Goal: Book appointment/travel/reservation

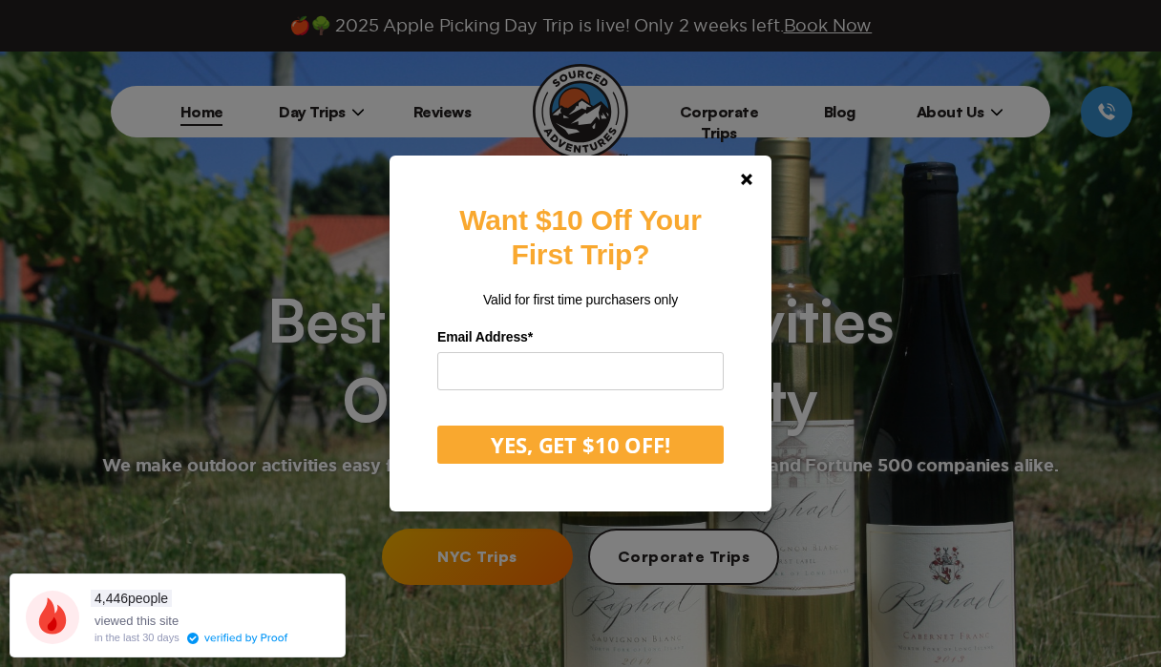
click at [519, 565] on div "Want $10 Off Your First Trip? Valid for first time purchasers only Email Addres…" at bounding box center [580, 333] width 1161 height 667
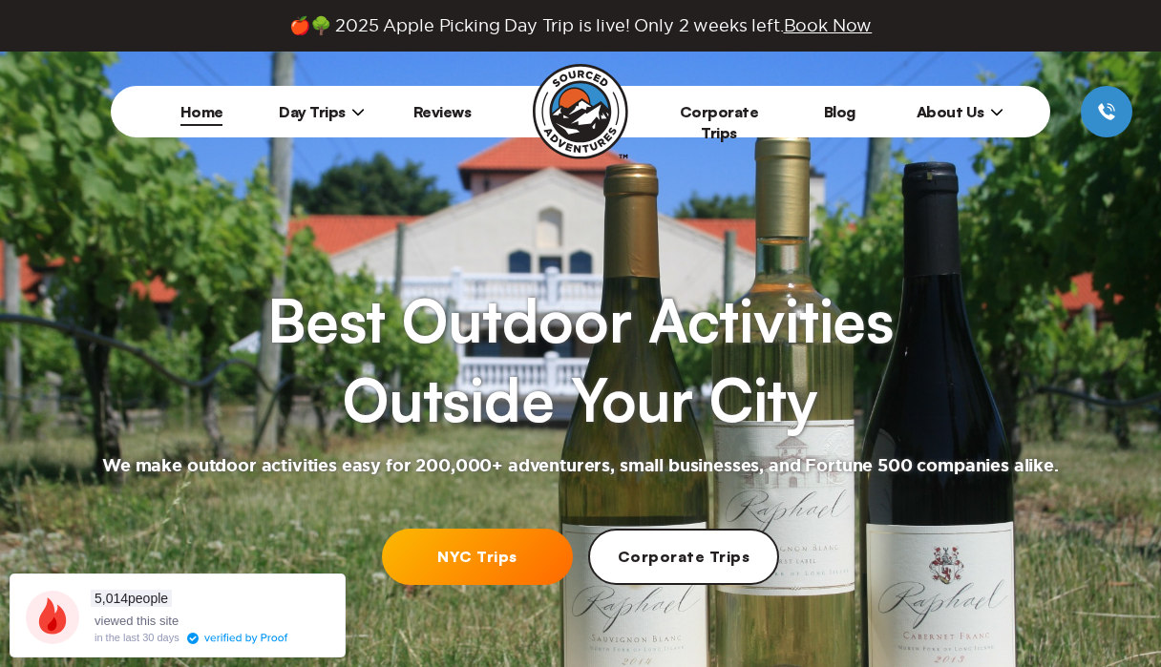
click at [513, 562] on link "NYC Trips" at bounding box center [477, 557] width 191 height 56
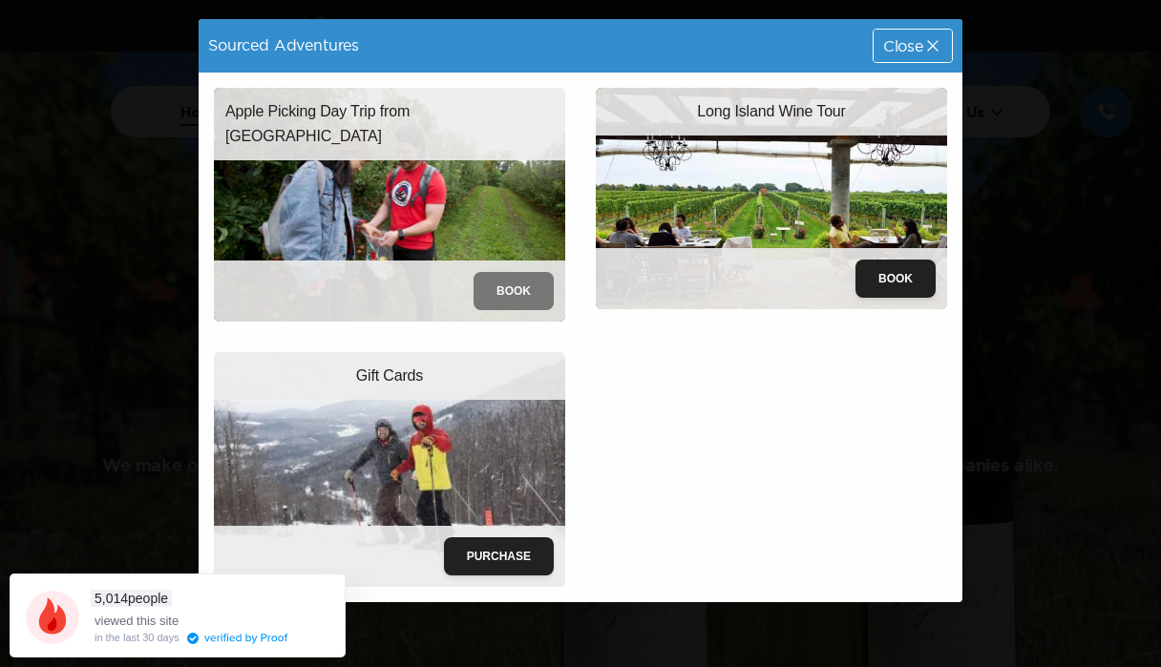
click at [543, 288] on button "Book" at bounding box center [514, 291] width 80 height 38
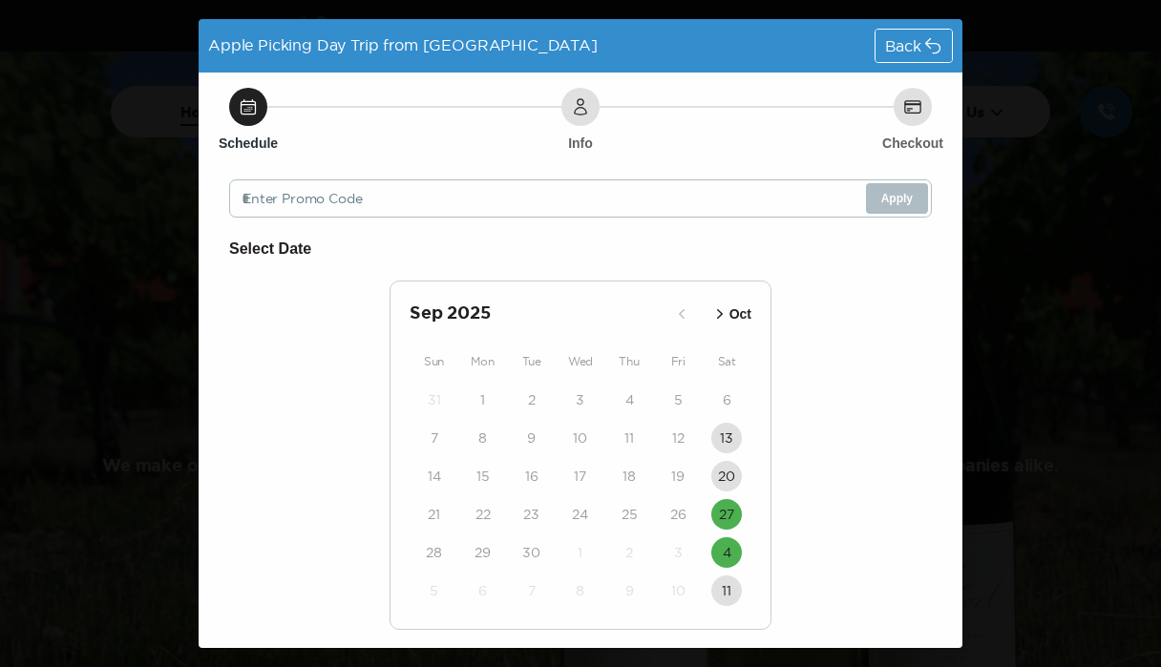
scroll to position [55, 0]
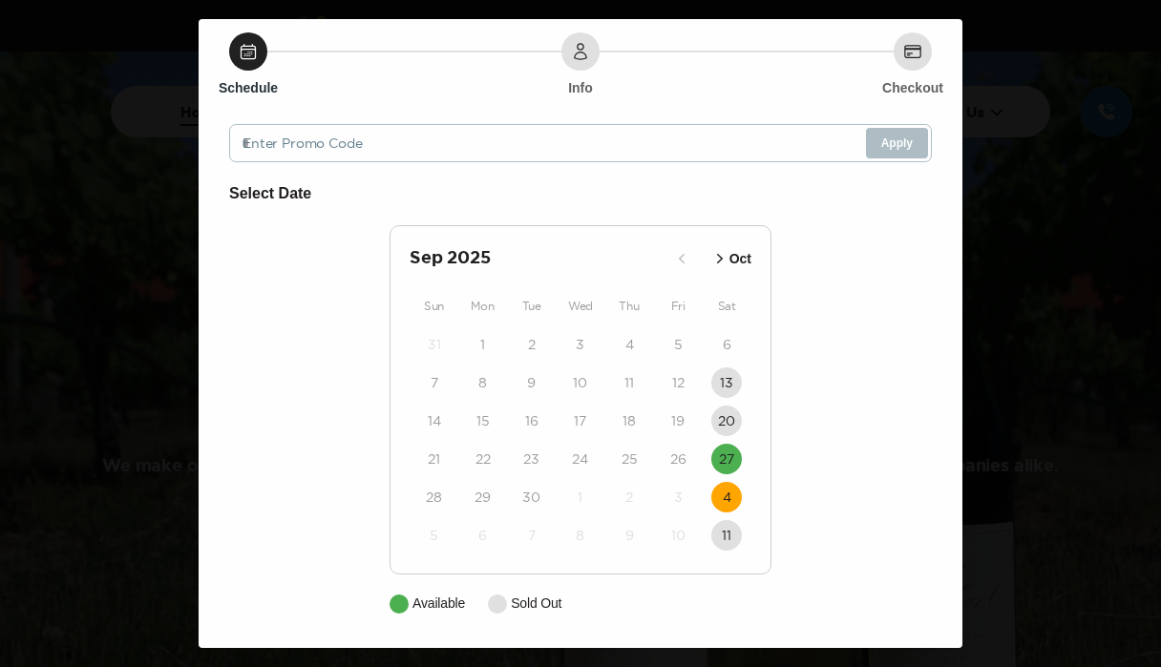
click at [724, 495] on time "4" at bounding box center [727, 497] width 9 height 19
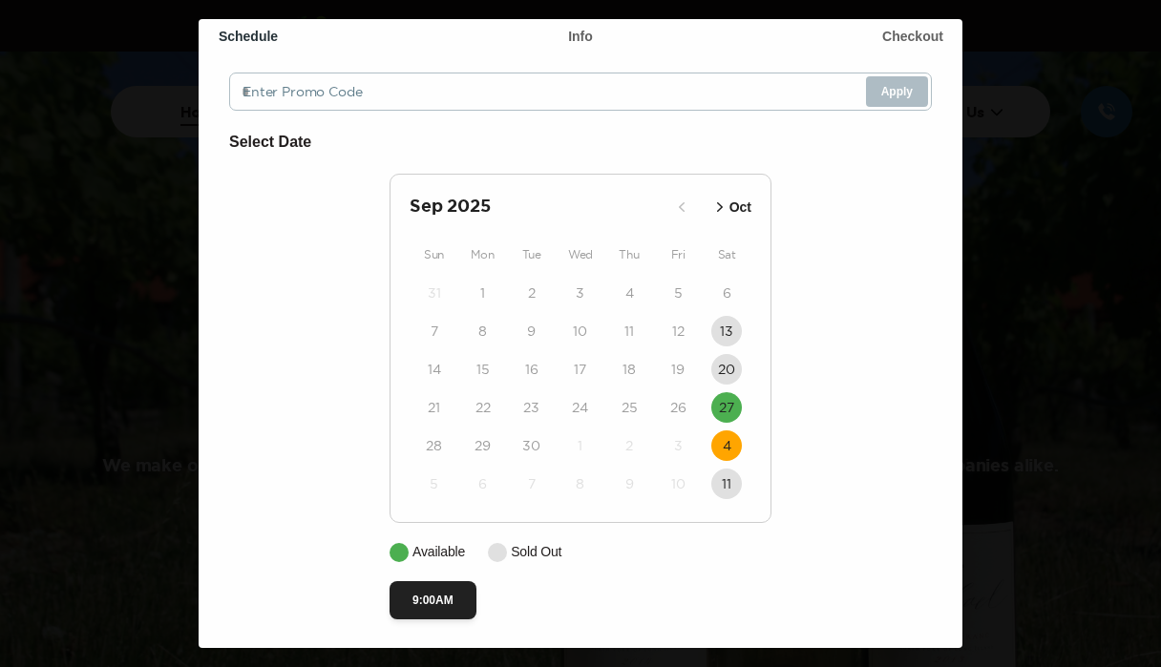
scroll to position [113, 0]
click at [736, 203] on p "Oct" at bounding box center [740, 206] width 22 height 20
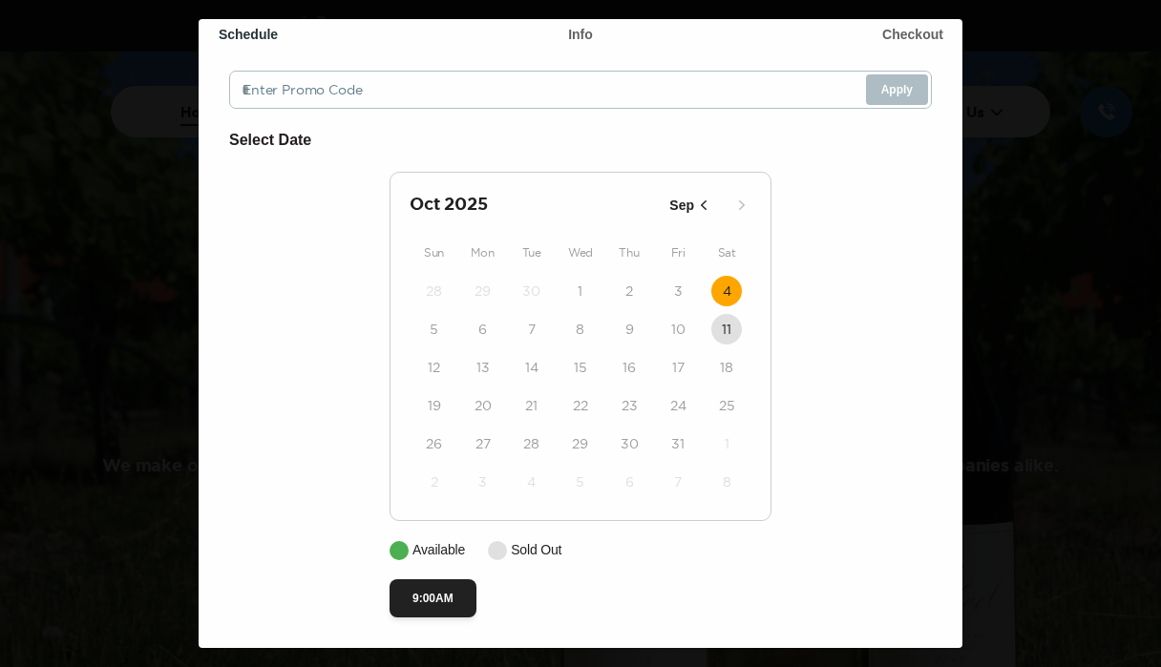
click at [738, 268] on div "[DATE] Sep Sun Mon Tue Wed Thu Fri Sat 28 29 30 1 2 3 4 5 6 7 8 9 10 11 12 13 1…" at bounding box center [581, 346] width 382 height 349
click at [726, 285] on time "4" at bounding box center [727, 291] width 9 height 19
click at [727, 292] on time "4" at bounding box center [727, 291] width 9 height 19
click at [420, 606] on button "9:00AM" at bounding box center [433, 599] width 87 height 38
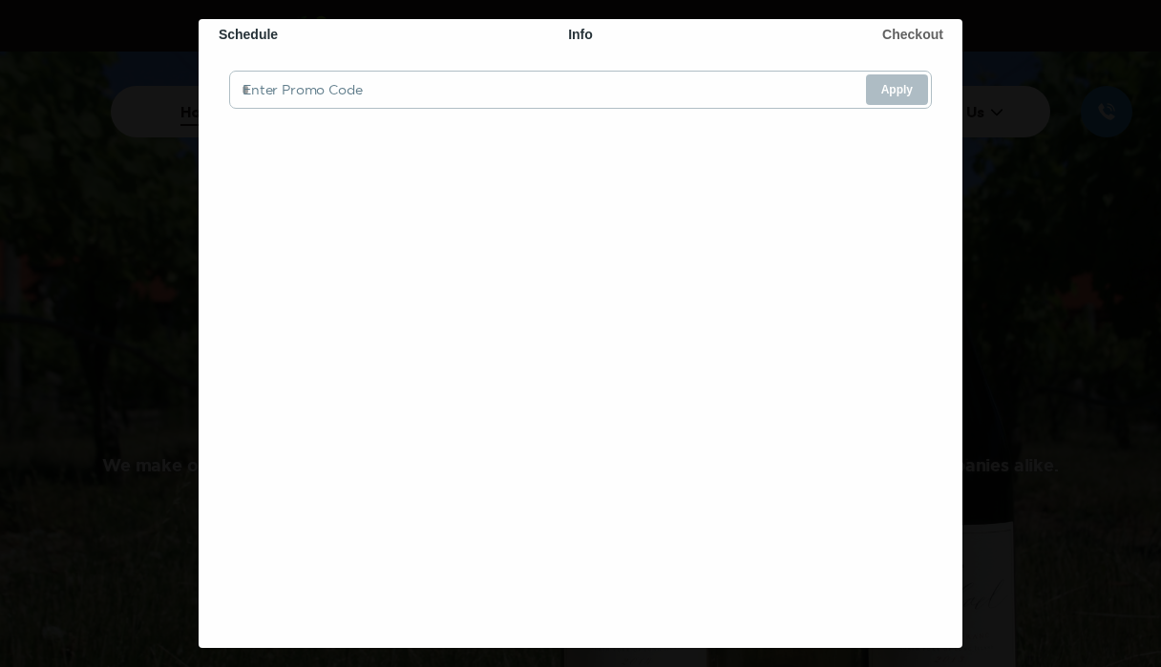
scroll to position [0, 0]
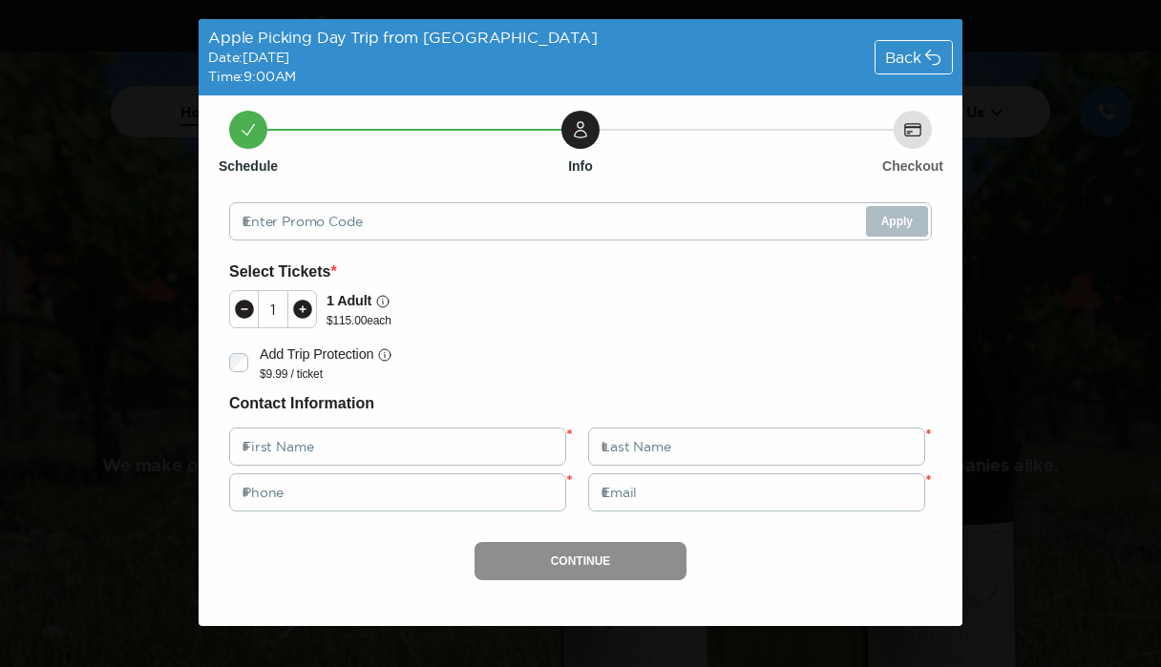
click at [921, 53] on div "Back" at bounding box center [914, 57] width 76 height 32
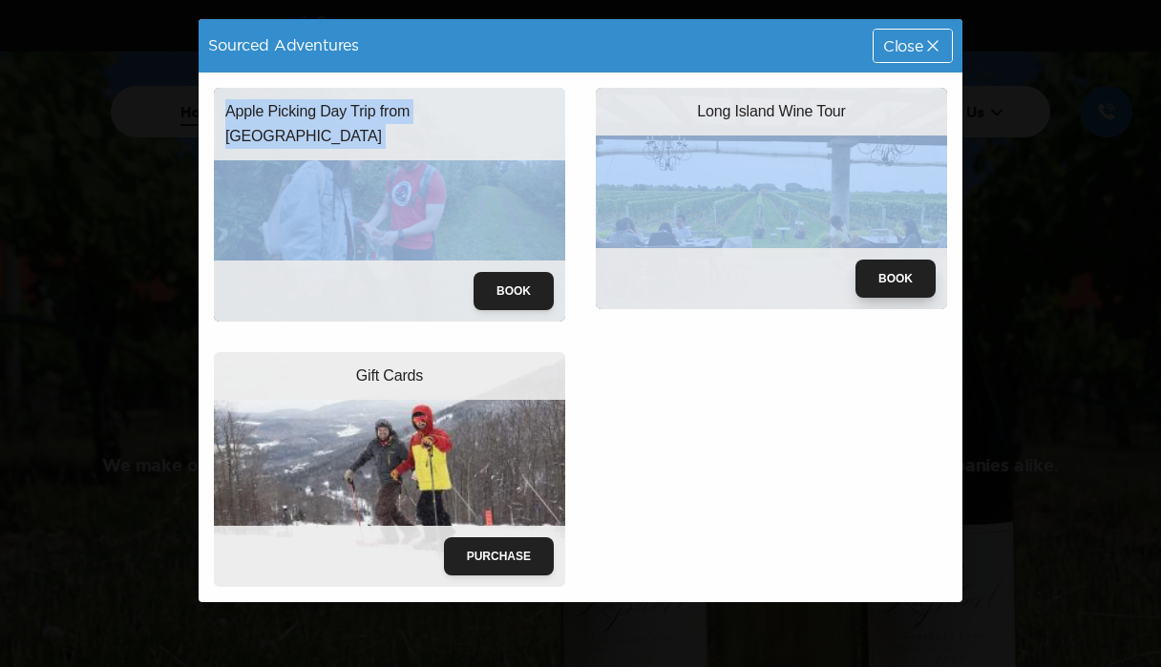
drag, startPoint x: 934, startPoint y: 61, endPoint x: 906, endPoint y: 269, distance: 210.0
click at [906, 268] on div "Sourced Adventures Close Apple Picking Day Trip from [GEOGRAPHIC_DATA] Book Lon…" at bounding box center [581, 310] width 764 height 583
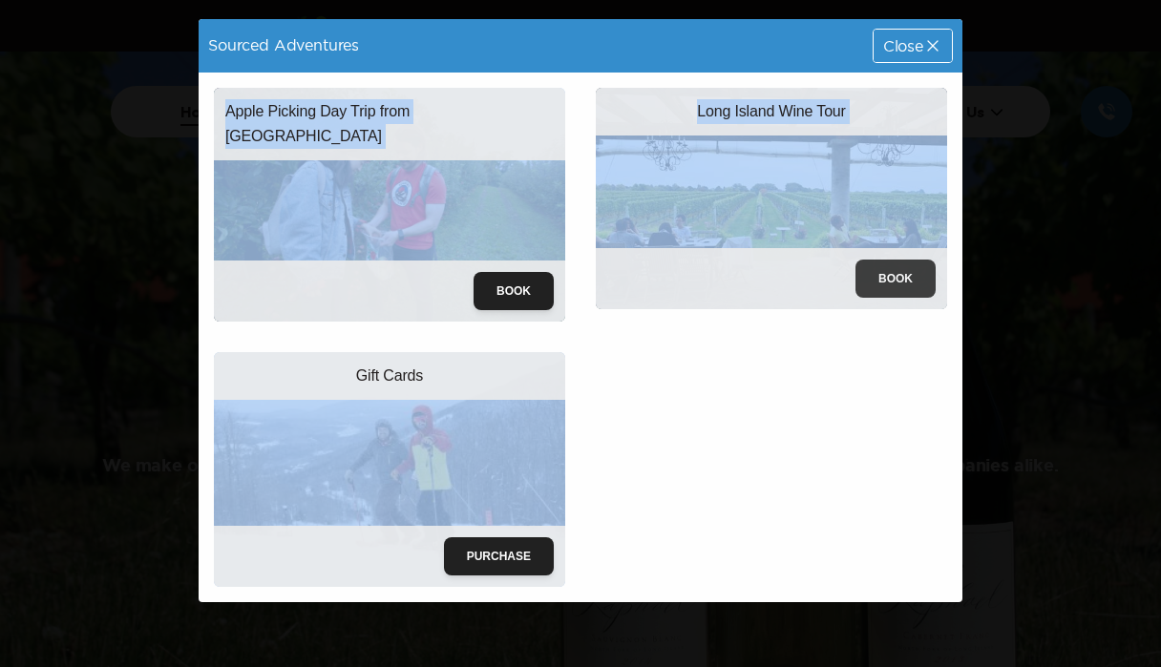
click at [895, 283] on button "Book" at bounding box center [895, 279] width 80 height 38
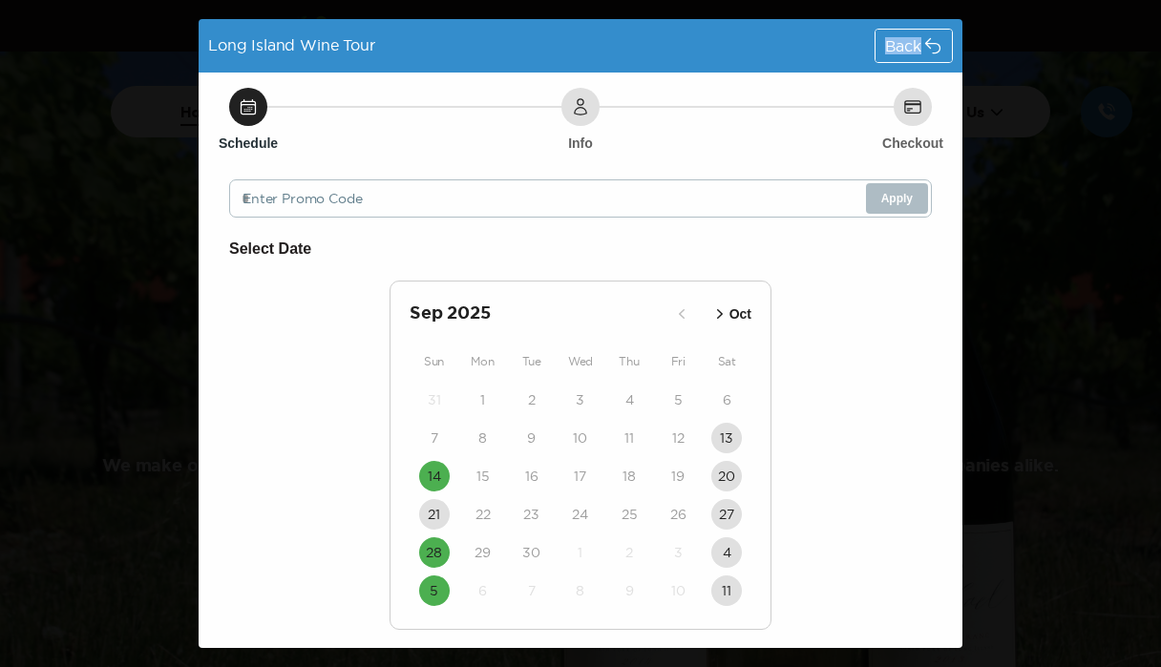
click at [912, 42] on span "Back" at bounding box center [903, 45] width 36 height 15
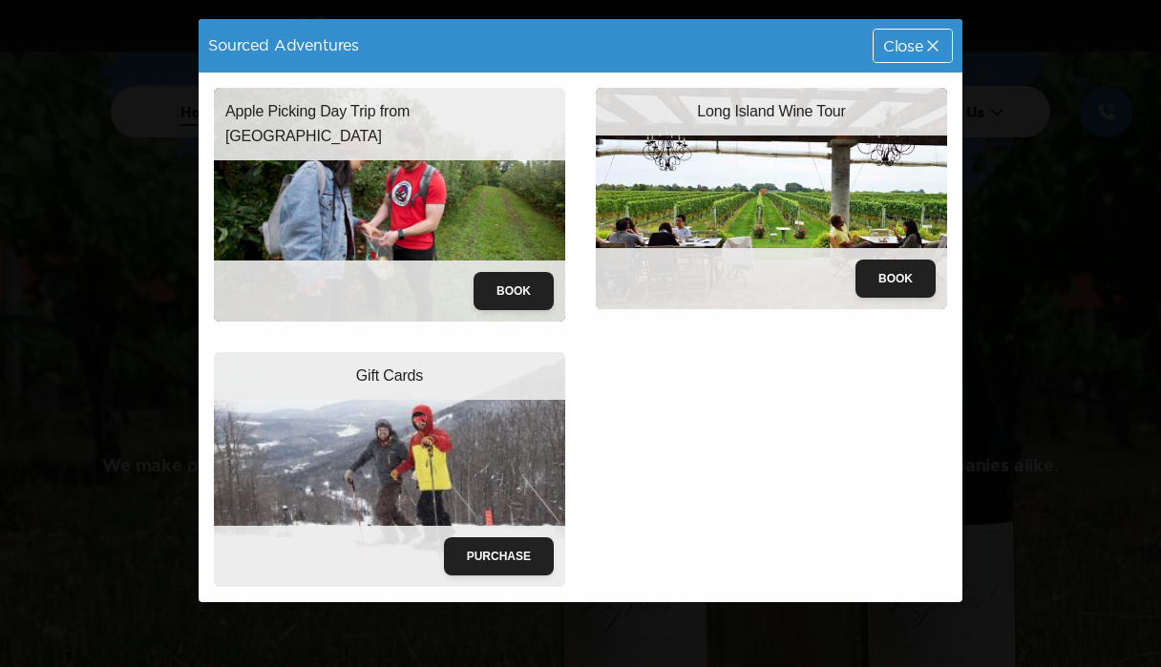
click at [912, 42] on span "Close" at bounding box center [903, 45] width 40 height 15
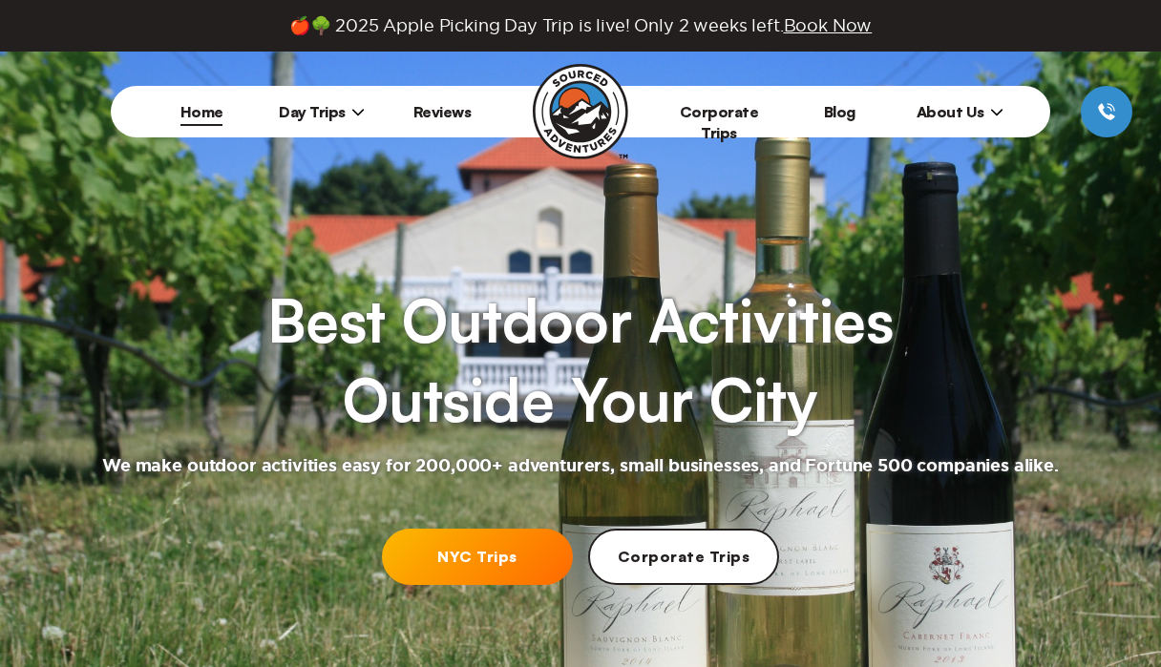
click at [337, 112] on span "Day Trips" at bounding box center [322, 111] width 86 height 19
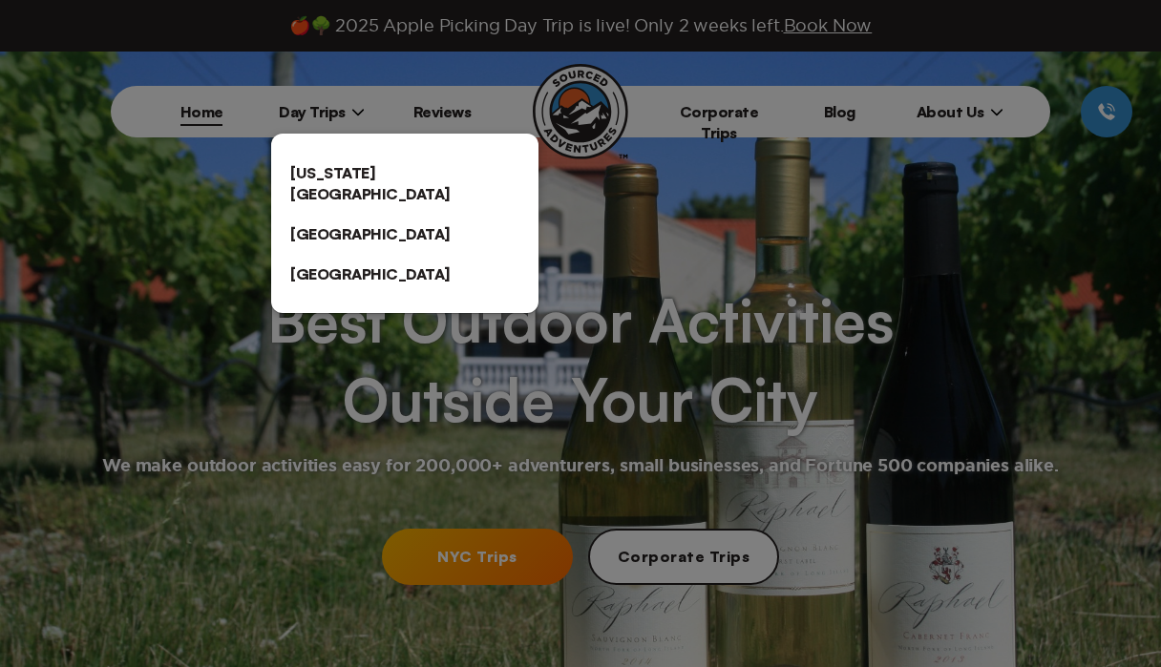
click at [306, 166] on link "[US_STATE][GEOGRAPHIC_DATA]" at bounding box center [404, 183] width 267 height 61
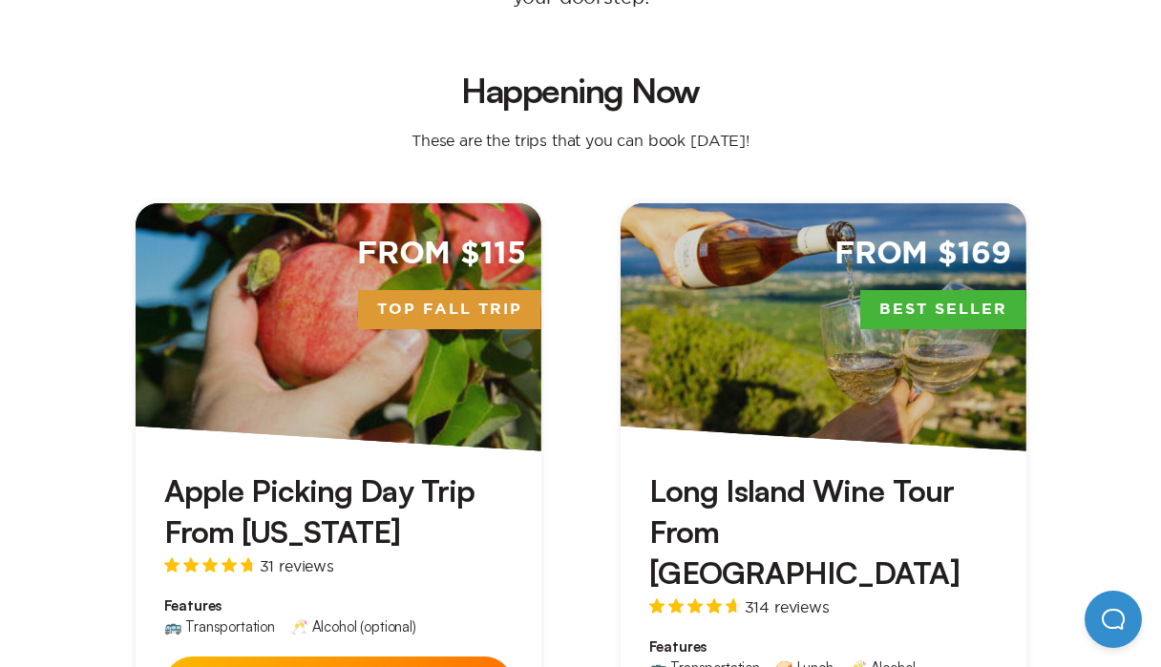
scroll to position [556, 0]
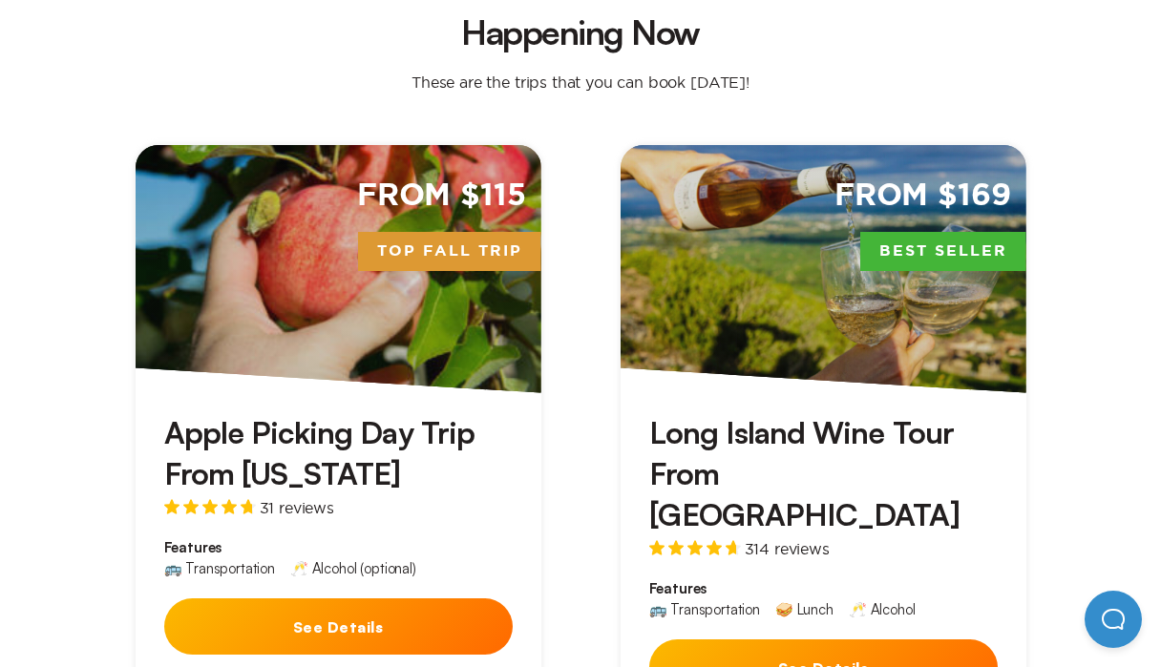
click at [344, 599] on button "See Details" at bounding box center [338, 627] width 348 height 56
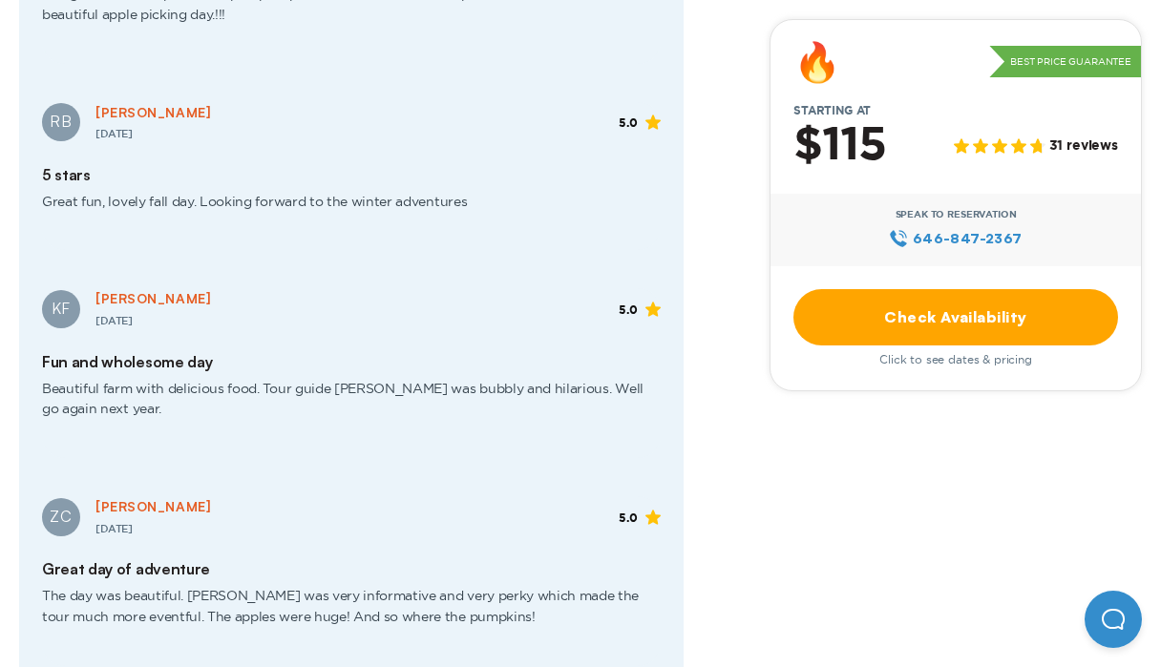
scroll to position [3210, 0]
